Goal: Task Accomplishment & Management: Manage account settings

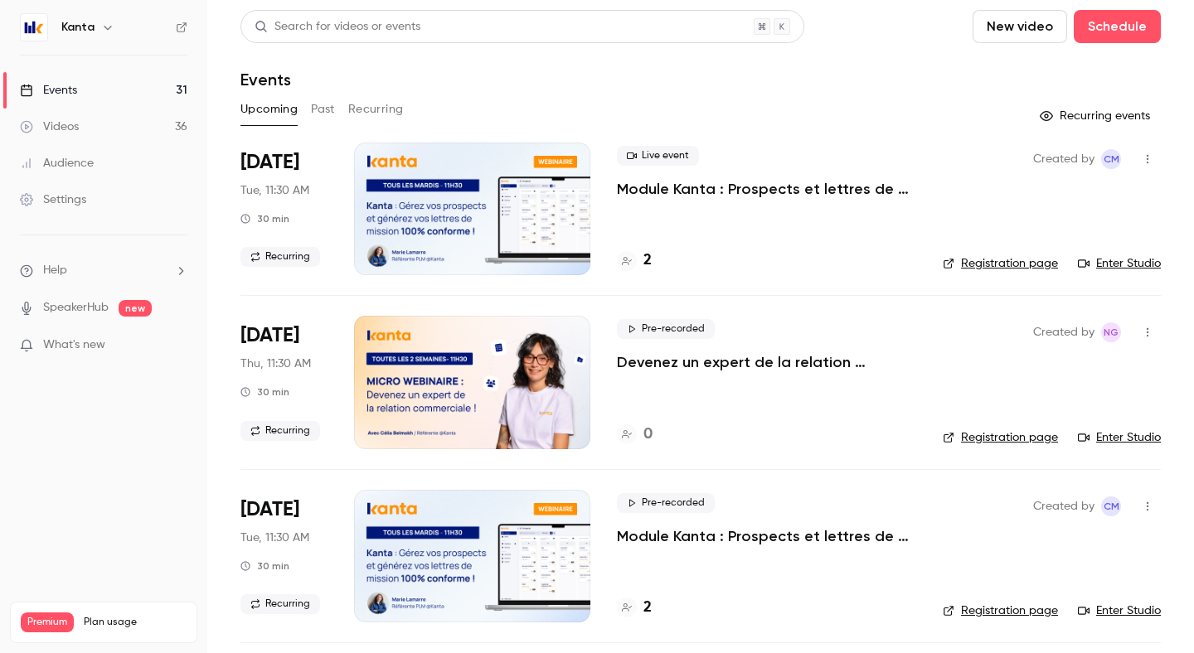
click at [282, 114] on button "Upcoming" at bounding box center [268, 109] width 57 height 27
click at [149, 90] on link "Events 31" at bounding box center [103, 90] width 207 height 36
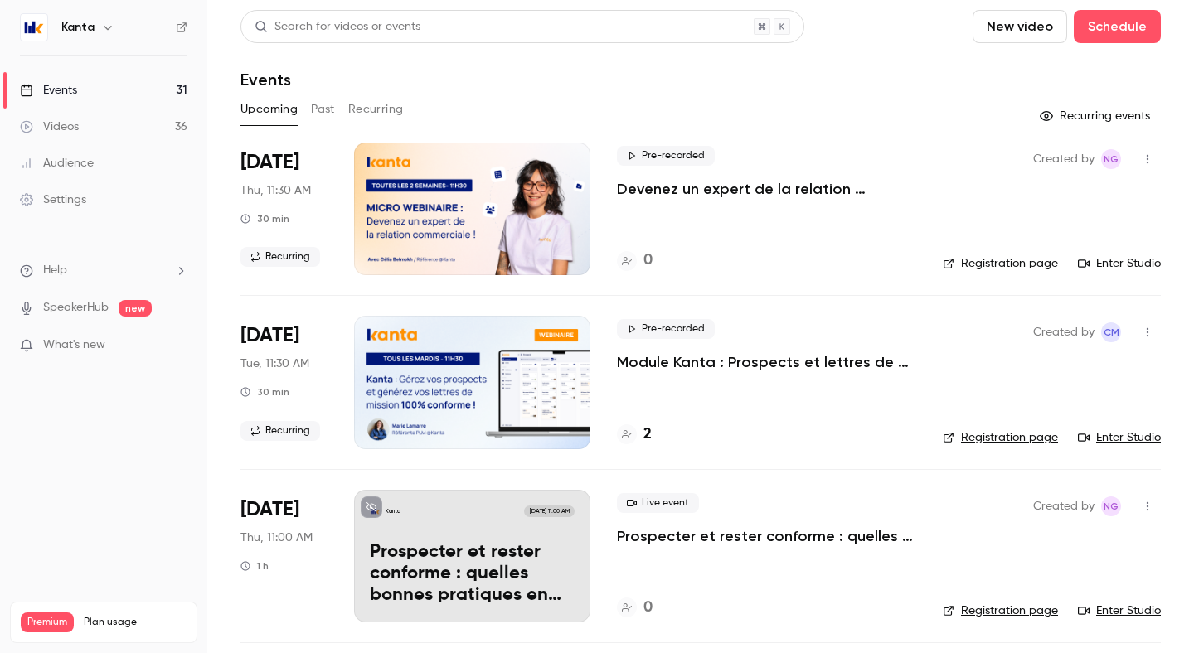
click at [102, 29] on icon "button" at bounding box center [107, 27] width 13 height 13
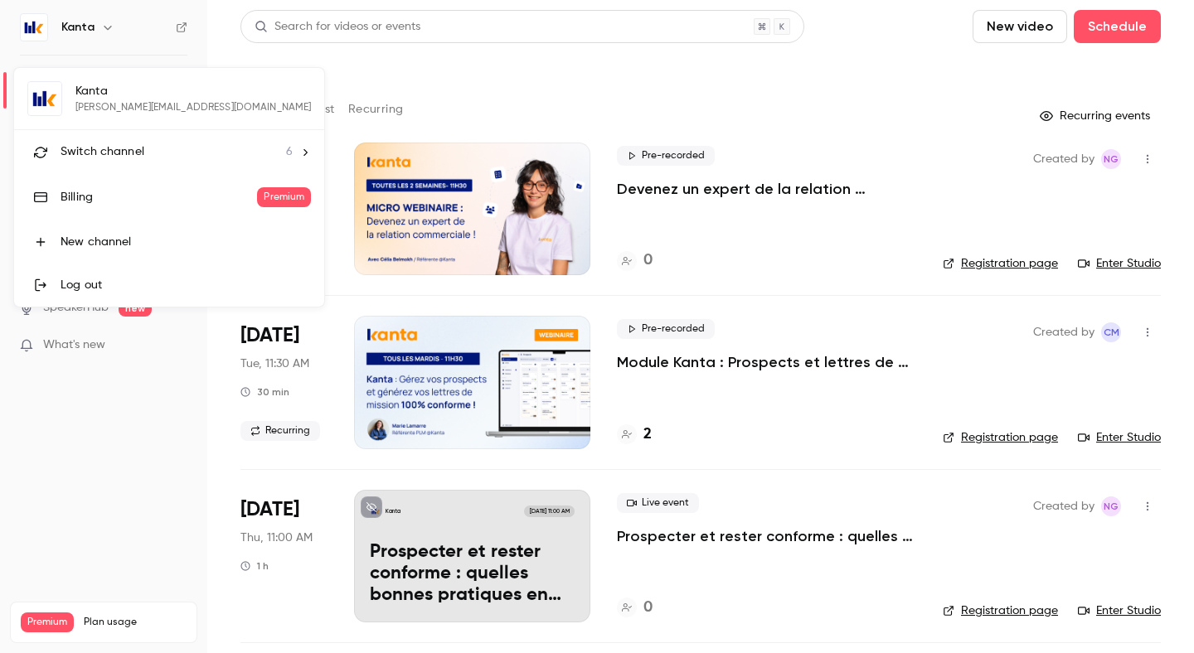
click at [454, 104] on div at bounding box center [597, 326] width 1194 height 653
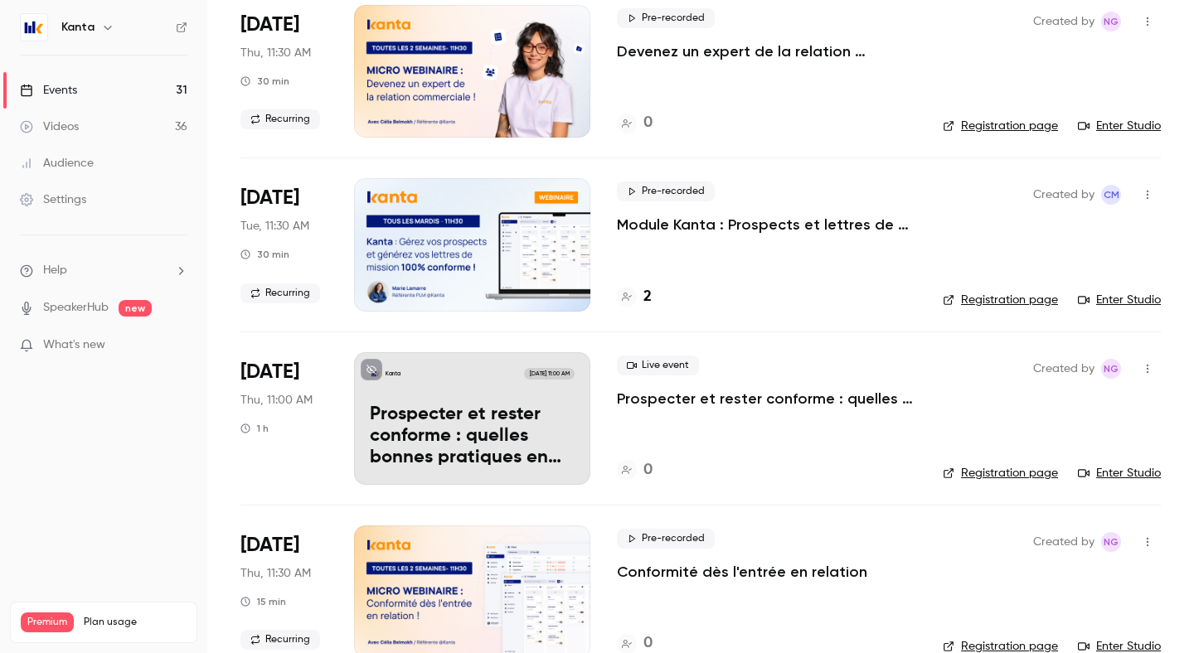
scroll to position [178, 0]
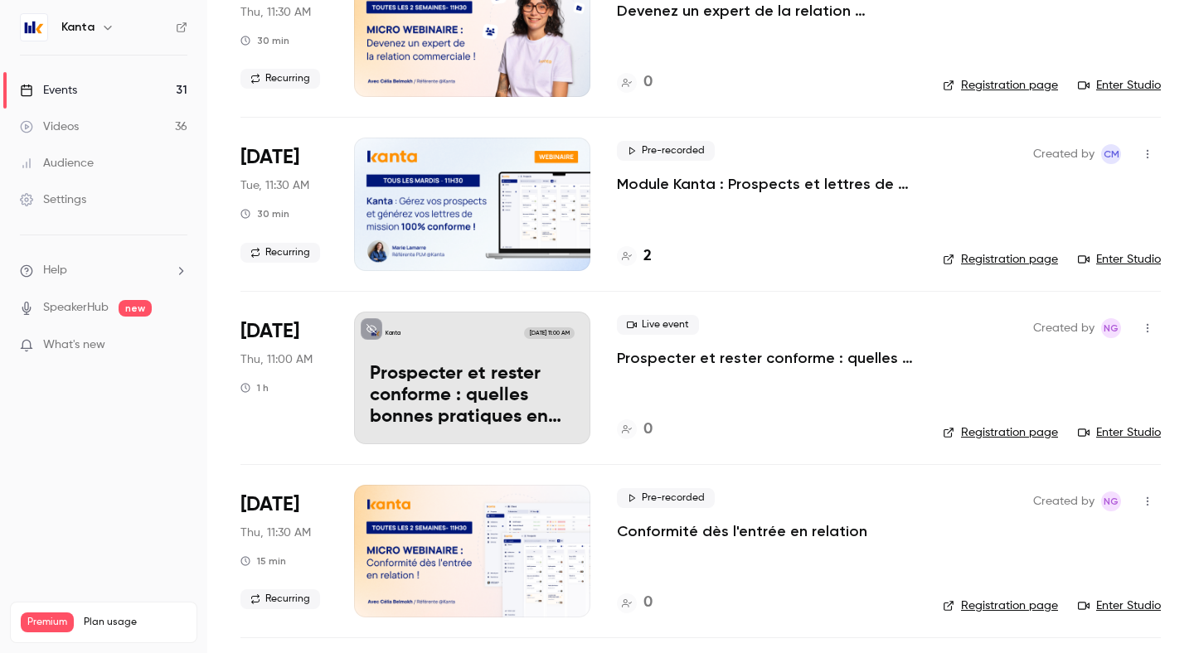
click at [101, 28] on icon "button" at bounding box center [107, 27] width 13 height 13
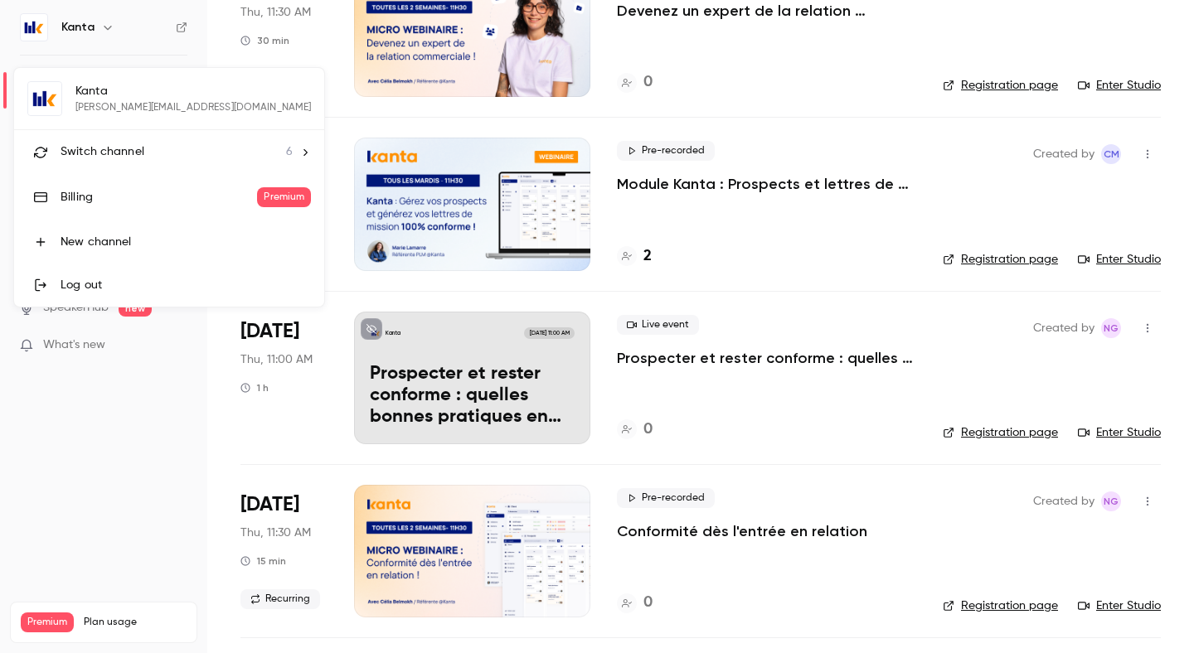
click at [122, 154] on span "Switch channel" at bounding box center [103, 151] width 84 height 17
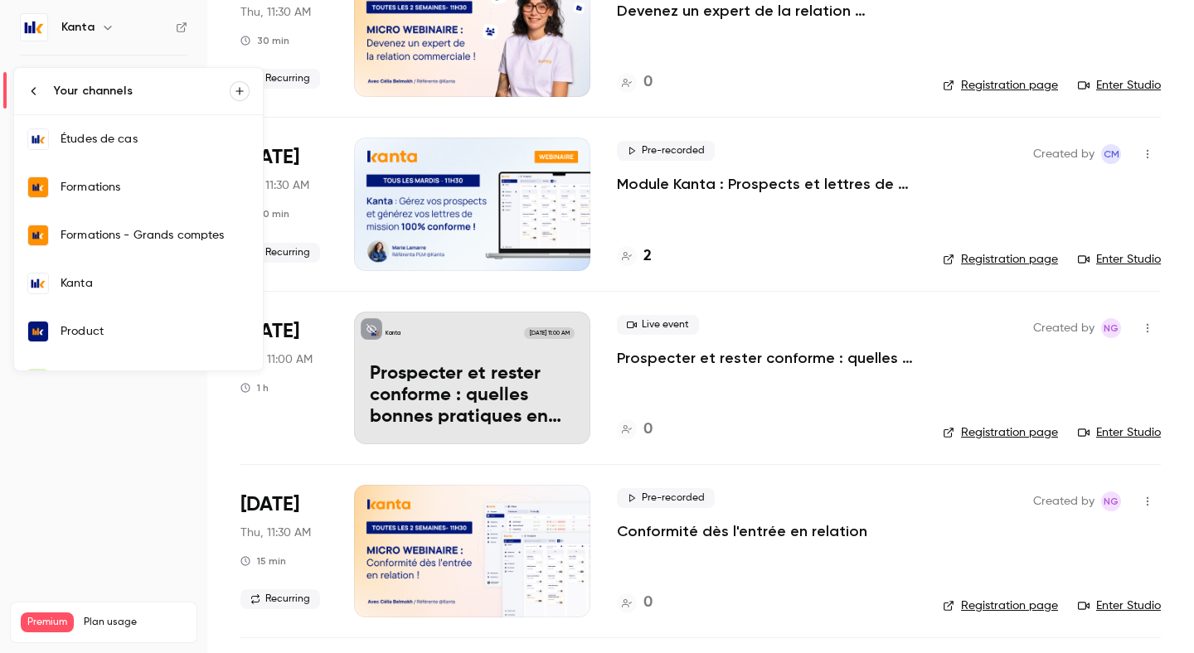
click at [95, 206] on link "Formations" at bounding box center [138, 187] width 249 height 48
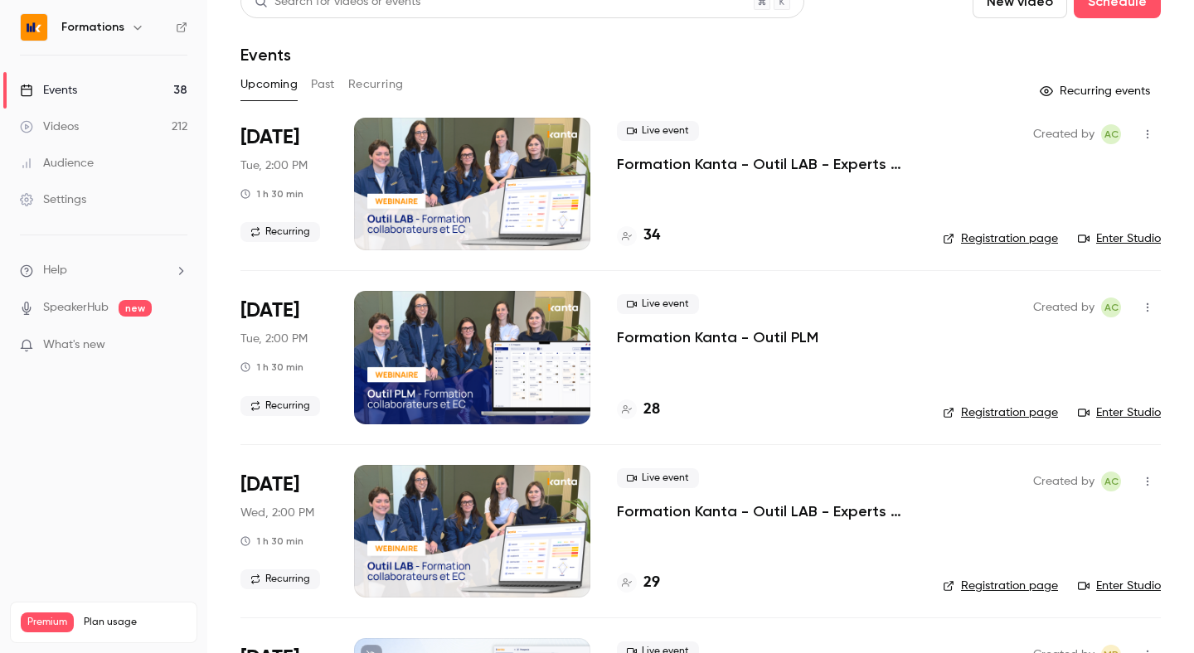
scroll to position [27, 0]
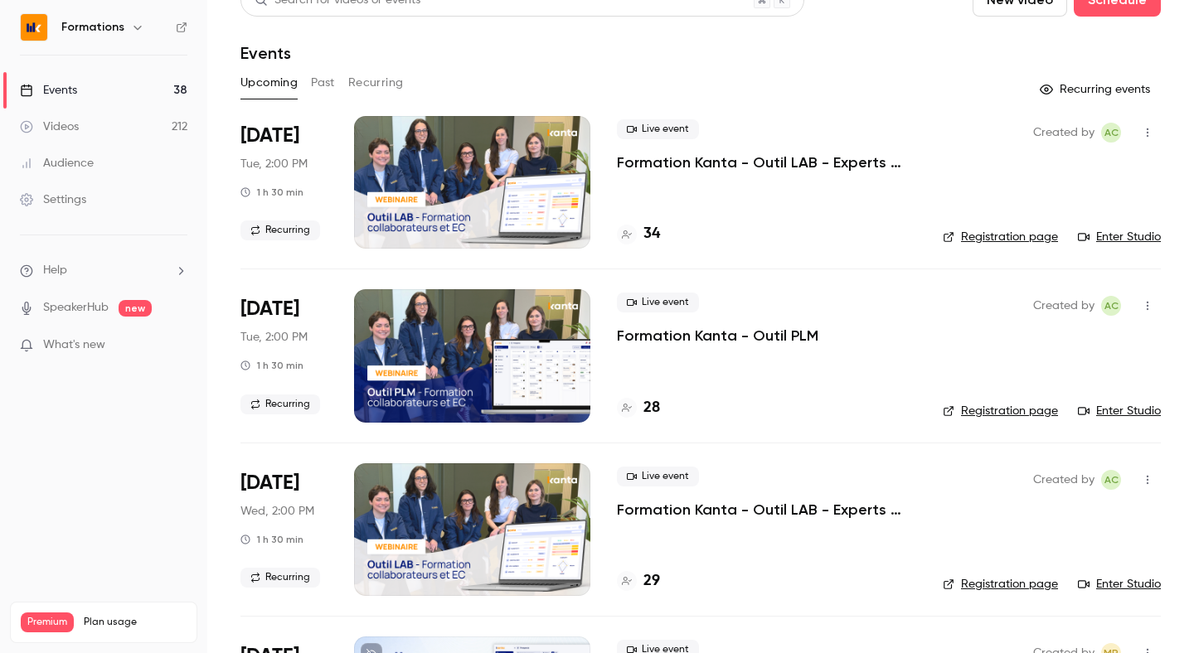
click at [649, 243] on h4 "34" at bounding box center [651, 234] width 17 height 22
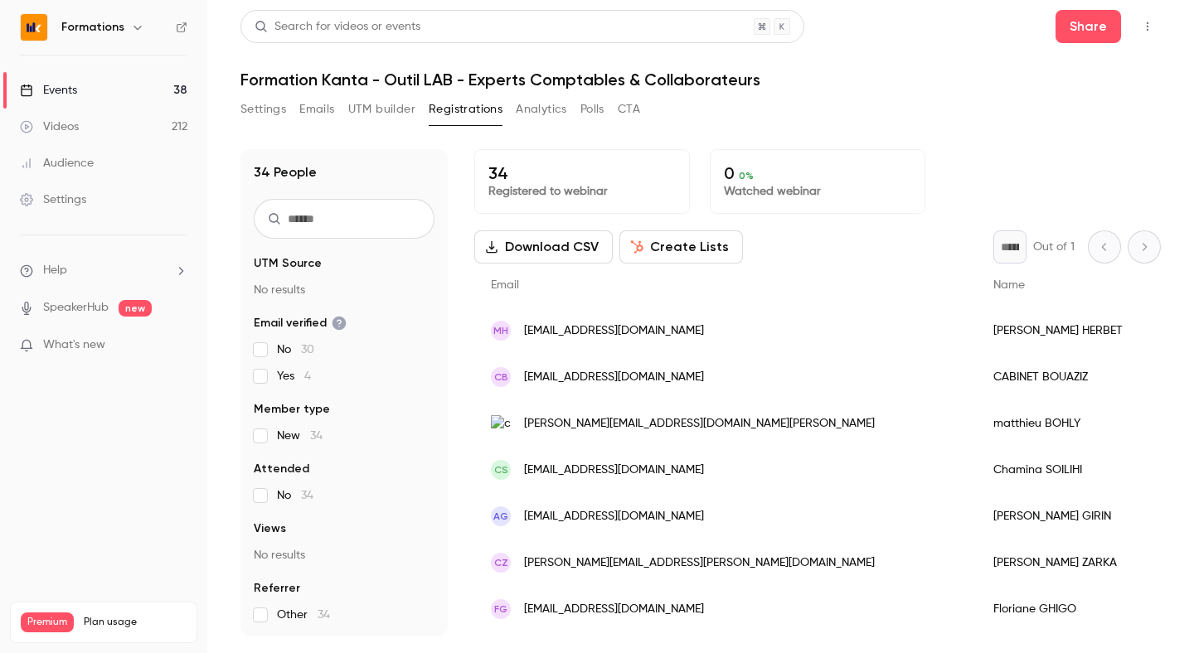
scroll to position [17, 0]
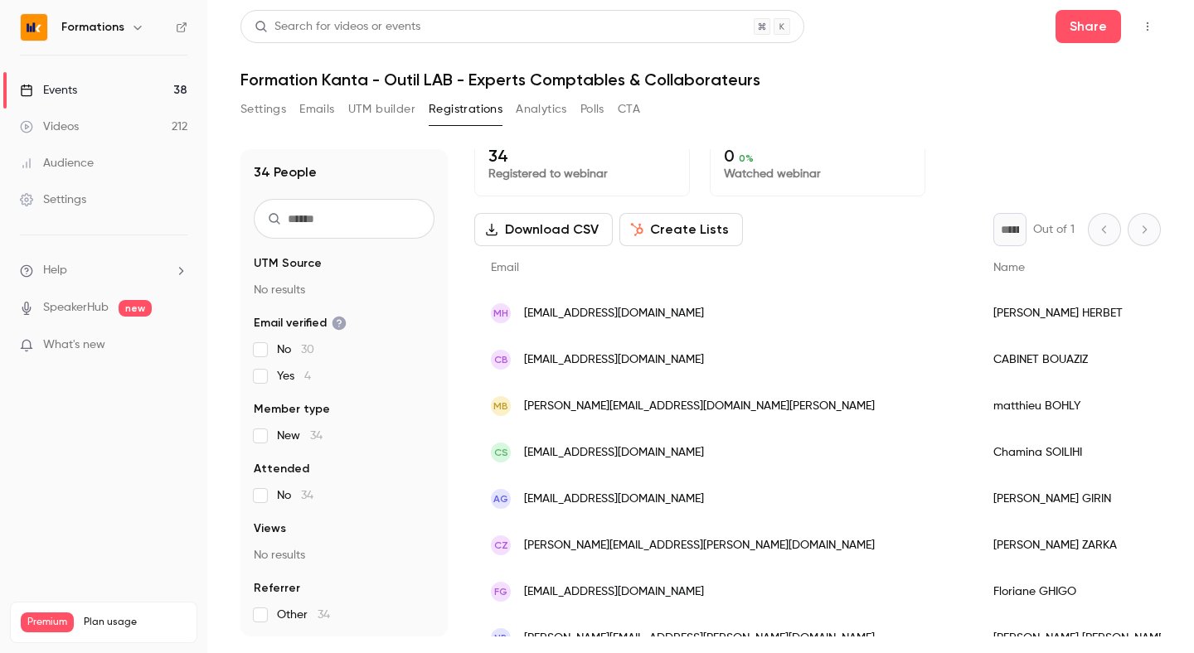
click at [331, 227] on input "text" at bounding box center [344, 219] width 181 height 40
type input "*"
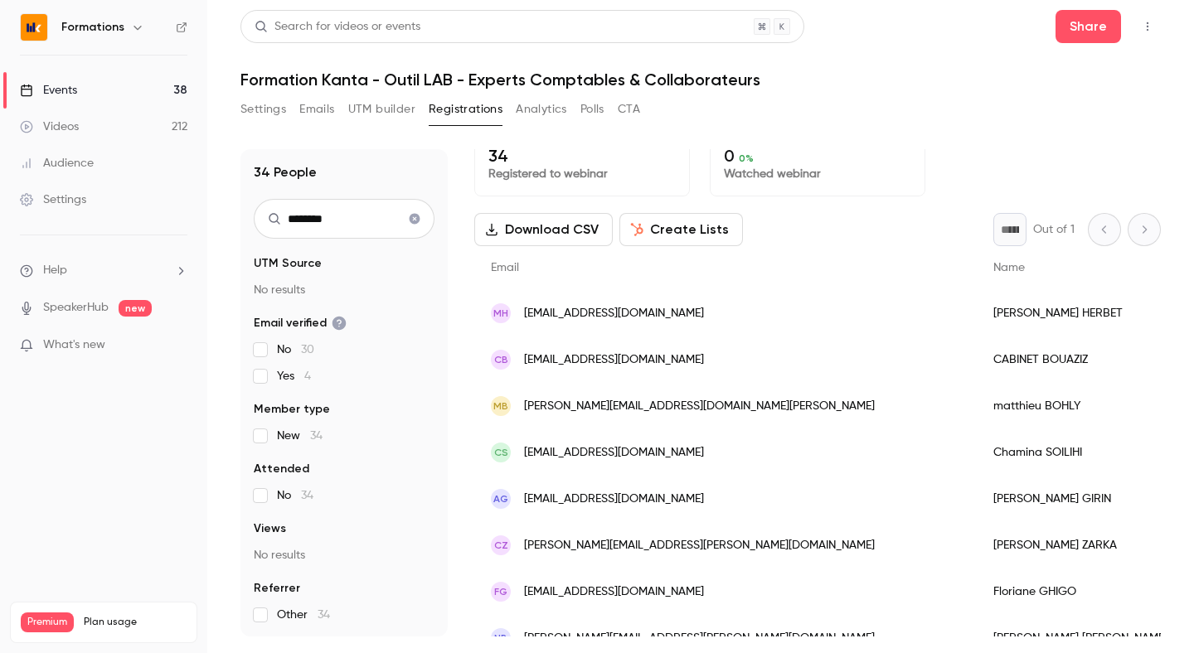
scroll to position [0, 0]
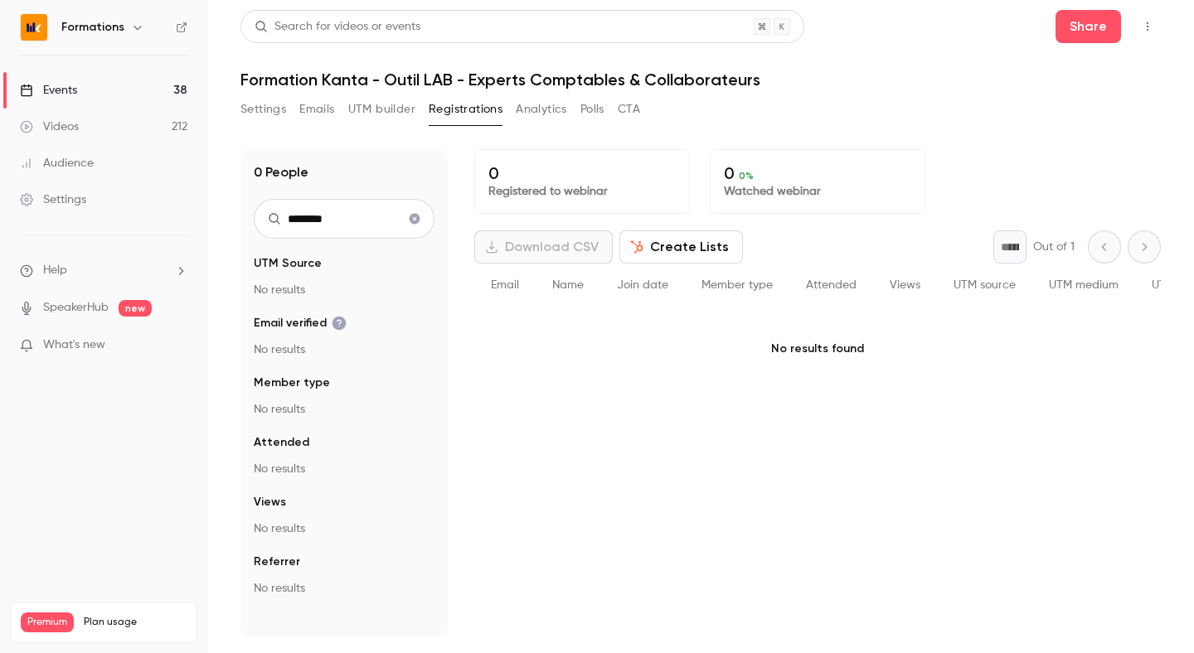
type input "*******"
click at [329, 219] on input "*******" at bounding box center [344, 219] width 181 height 40
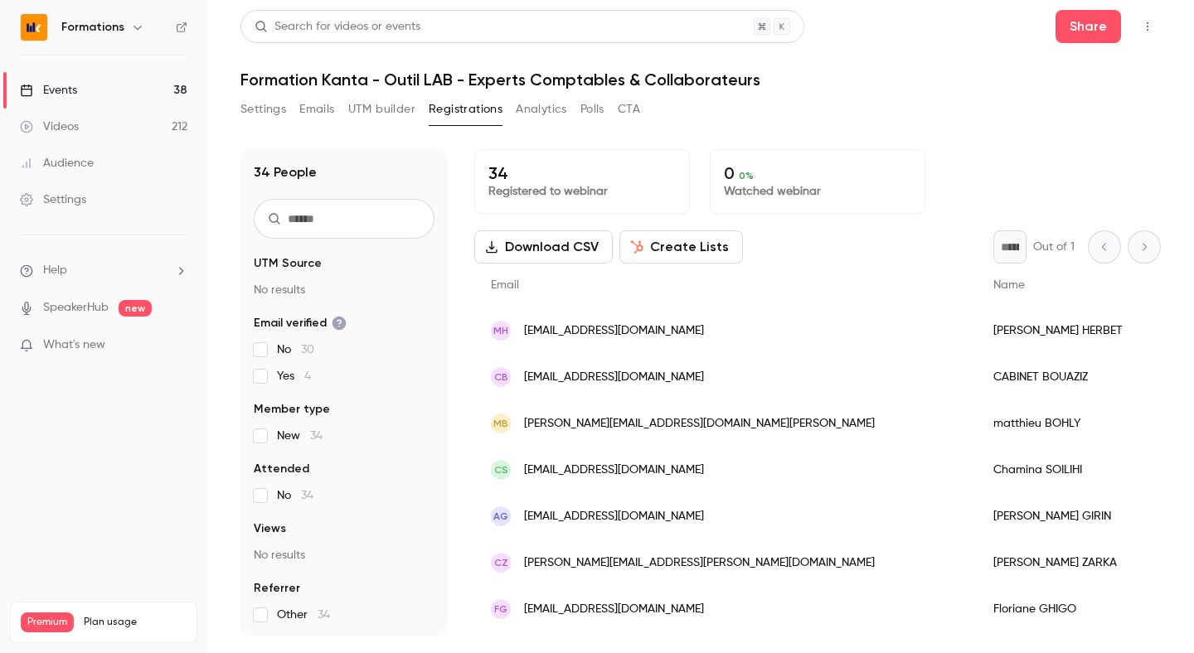
click at [162, 99] on link "Events 38" at bounding box center [103, 90] width 207 height 36
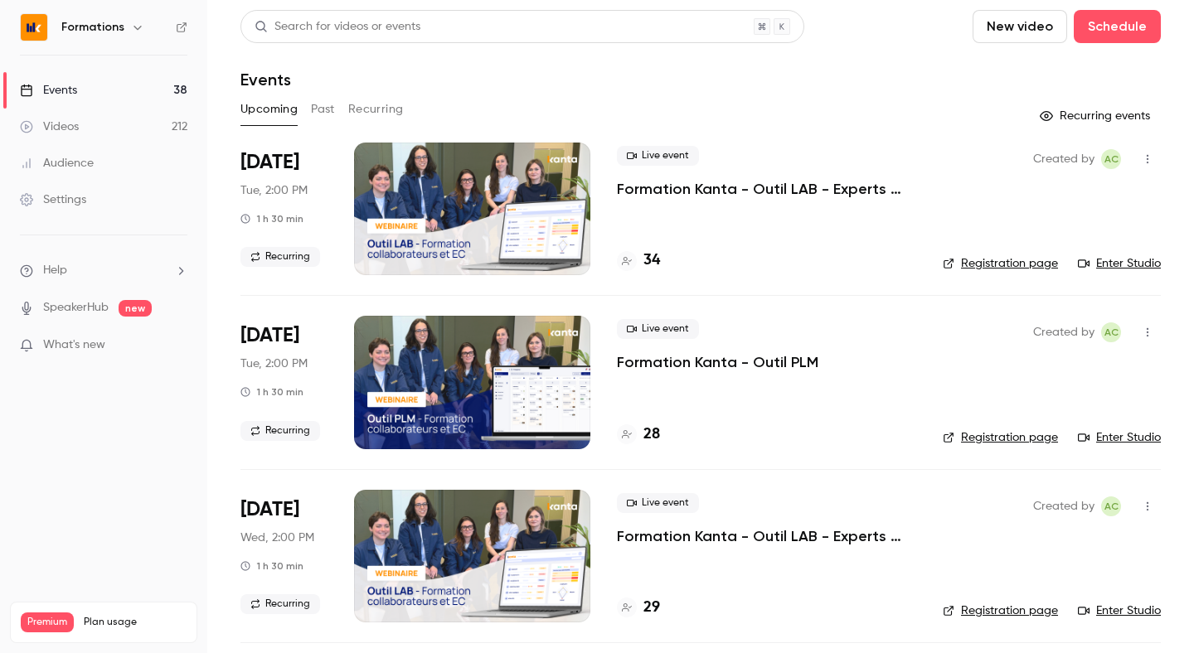
scroll to position [22, 0]
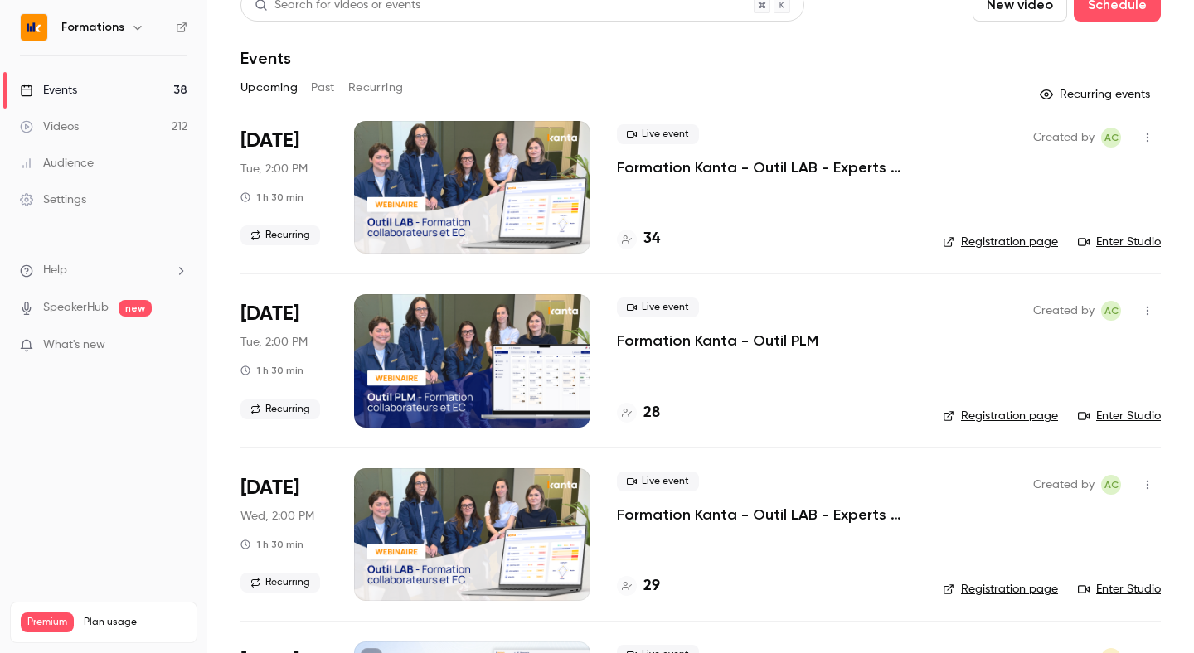
click at [652, 420] on h4 "28" at bounding box center [651, 413] width 17 height 22
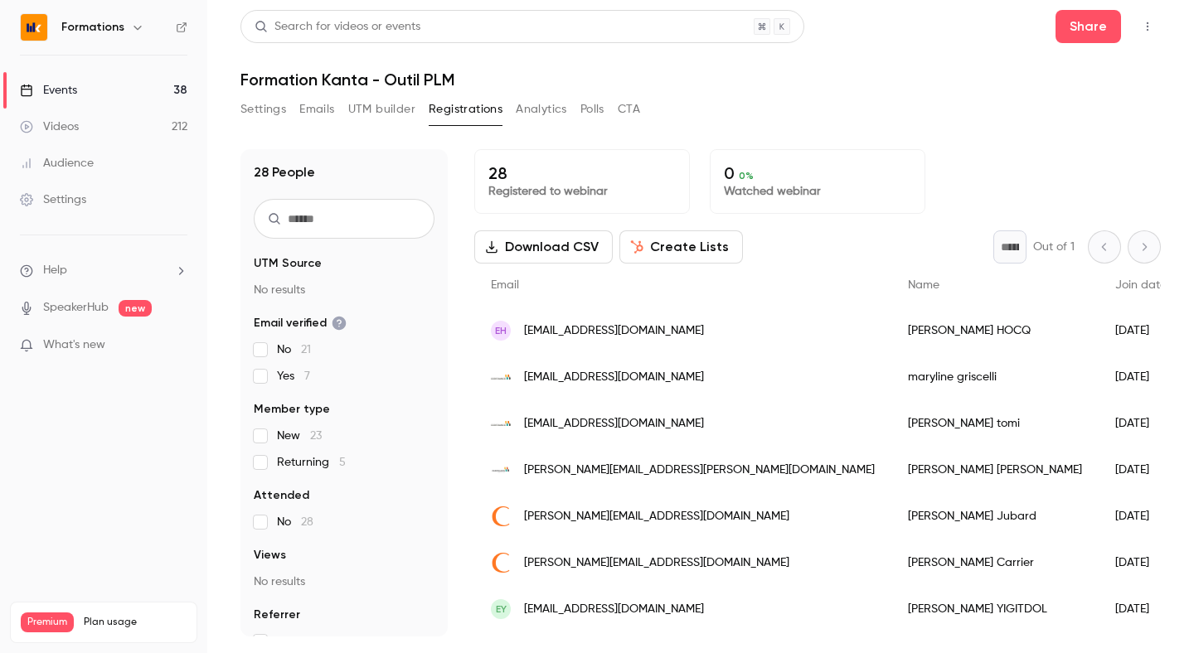
click at [347, 236] on input "text" at bounding box center [344, 219] width 181 height 40
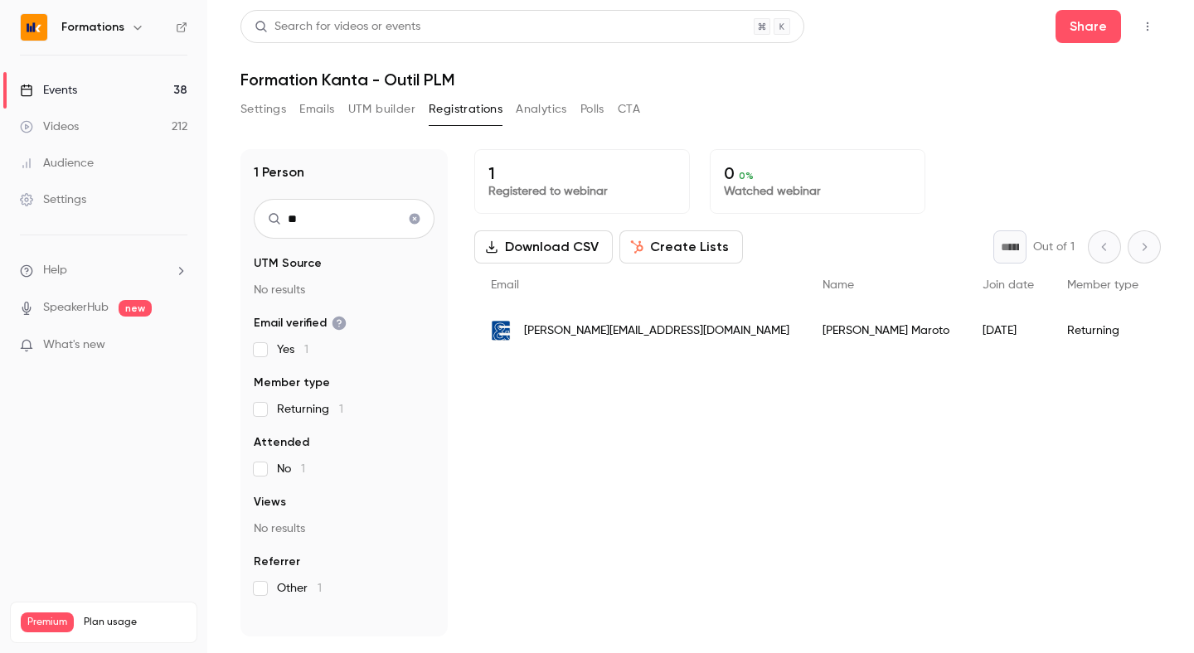
type input "*"
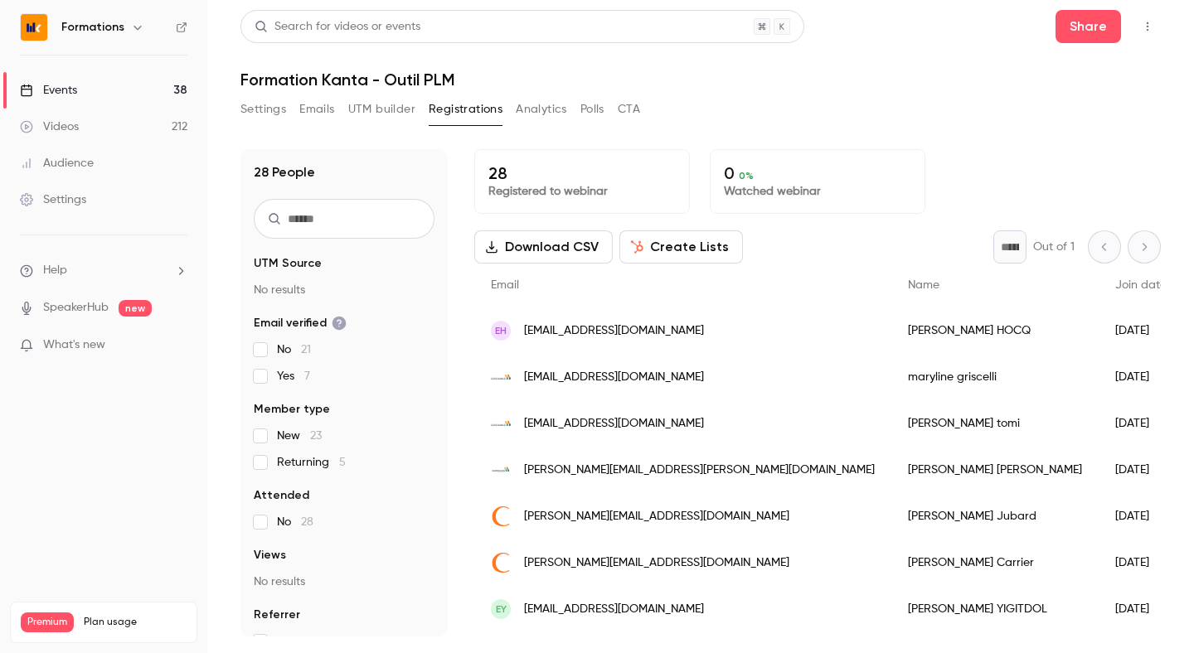
click at [146, 91] on link "Events 38" at bounding box center [103, 90] width 207 height 36
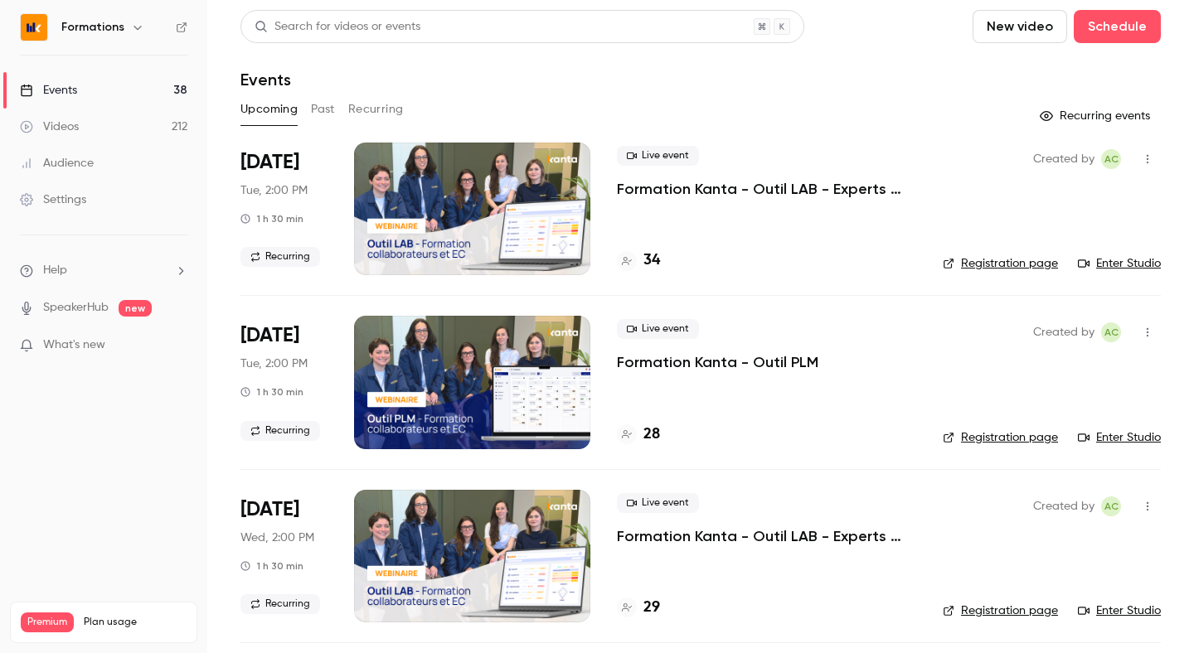
click at [973, 436] on link "Registration page" at bounding box center [1000, 437] width 115 height 17
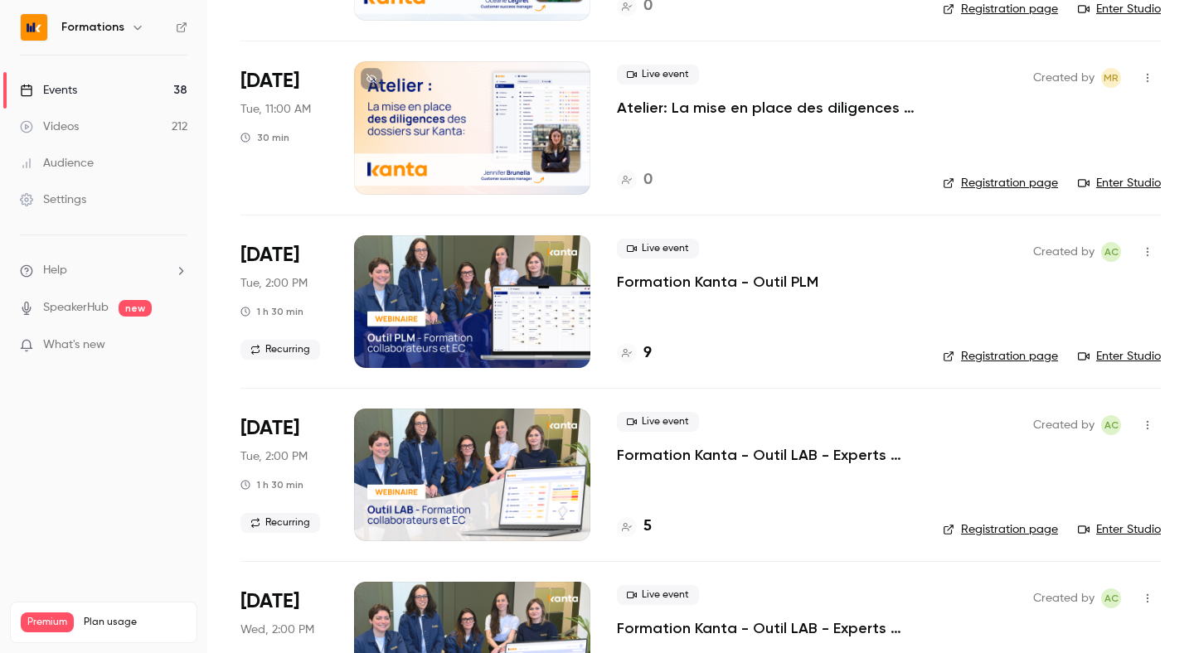
scroll to position [776, 0]
click at [986, 529] on link "Registration page" at bounding box center [1000, 529] width 115 height 17
